Goal: Information Seeking & Learning: Learn about a topic

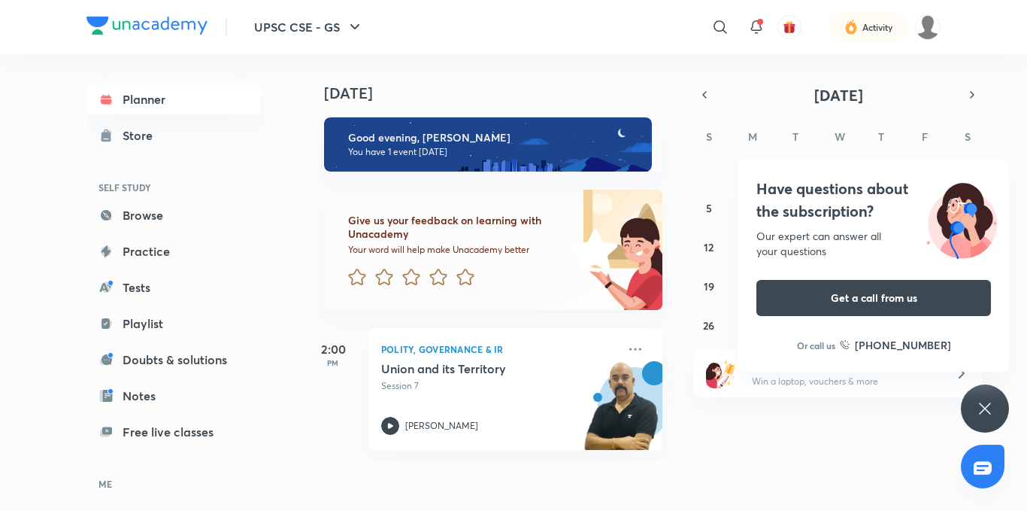
click at [997, 411] on div "Have questions about the subscription? Our expert can answer all your questions…" at bounding box center [985, 408] width 48 height 48
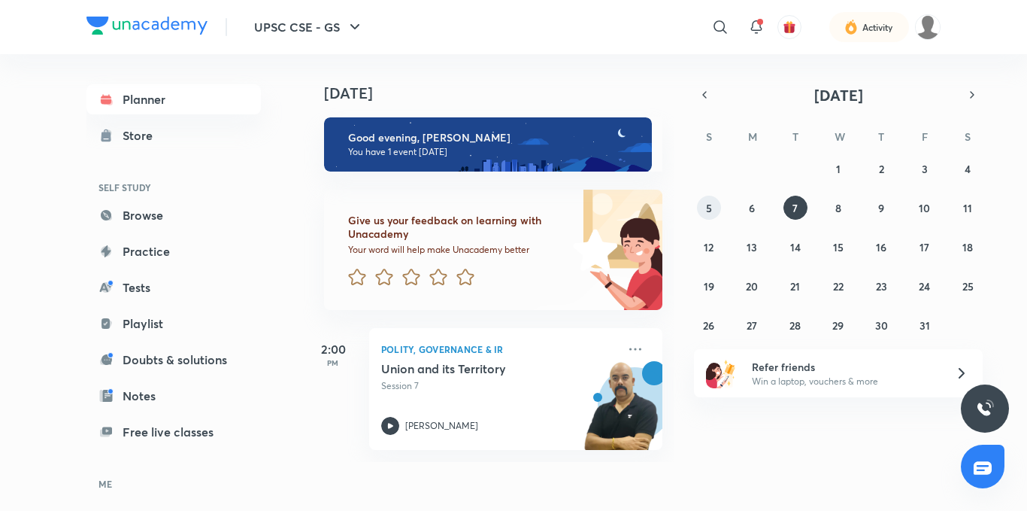
click at [717, 210] on button "5" at bounding box center [709, 208] width 24 height 24
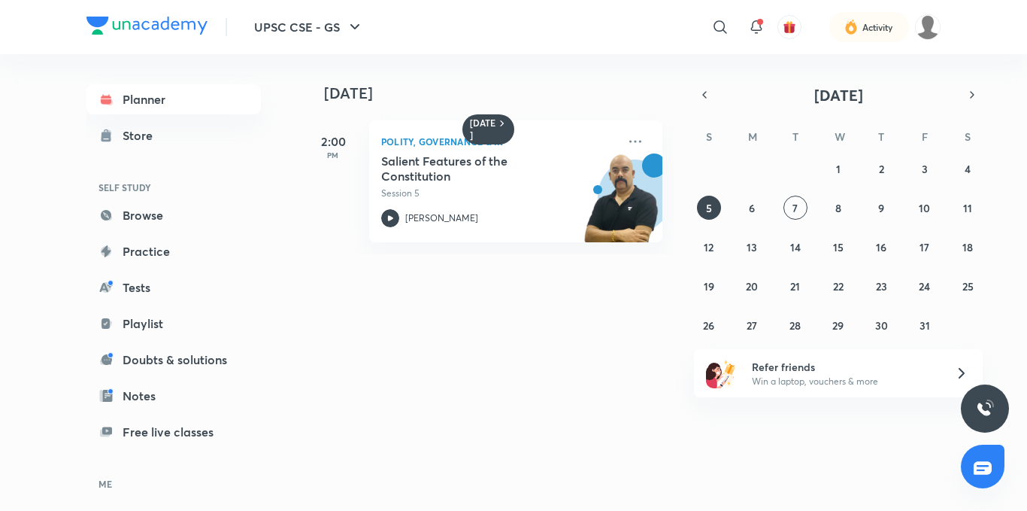
click at [602, 391] on div "[DATE] [DATE] 2:00 PM Polity, Governance & IR Salient Features of the Constitut…" at bounding box center [622, 276] width 638 height 444
click at [624, 378] on div "[DATE] [DATE] 2:00 PM Polity, Governance & IR Salient Features of the Constitut…" at bounding box center [622, 276] width 638 height 444
click at [499, 308] on div "[DATE] [DATE] 2:00 PM Polity, Governance & IR Salient Features of the Constitut…" at bounding box center [622, 276] width 638 height 444
click at [384, 218] on icon at bounding box center [390, 218] width 18 height 18
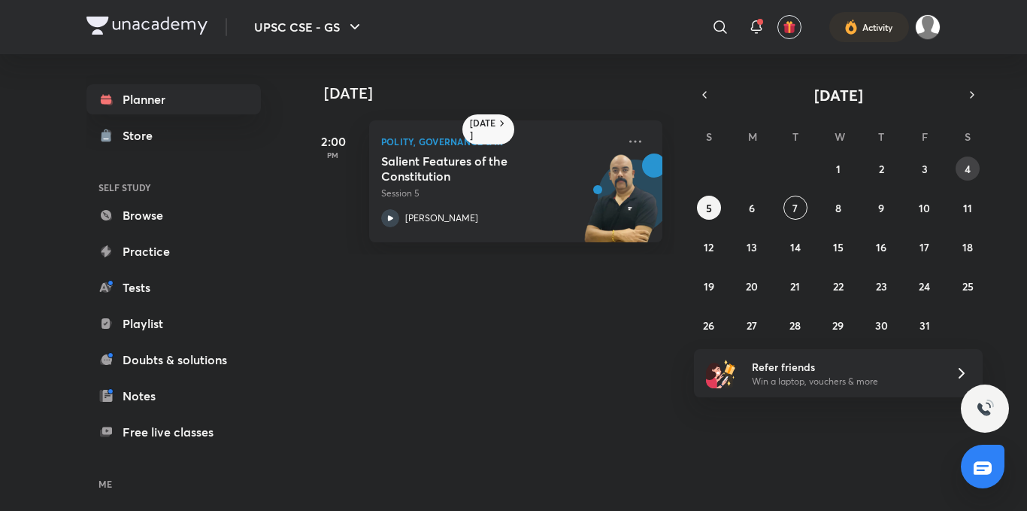
click at [966, 168] on abbr "4" at bounding box center [968, 169] width 6 height 14
click at [412, 204] on div "Making of the Constitution Session 4 [PERSON_NAME]" at bounding box center [499, 190] width 236 height 74
